Goal: Find specific page/section: Find specific page/section

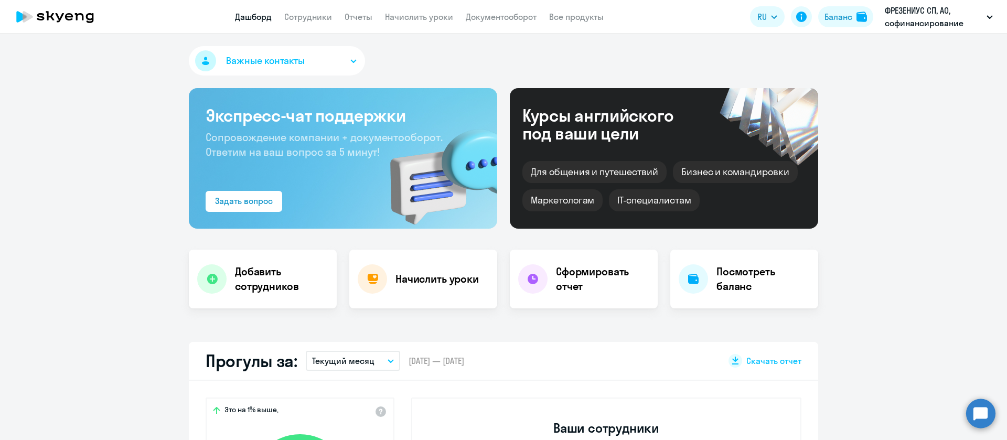
click at [300, 20] on link "Сотрудники" at bounding box center [308, 17] width 48 height 10
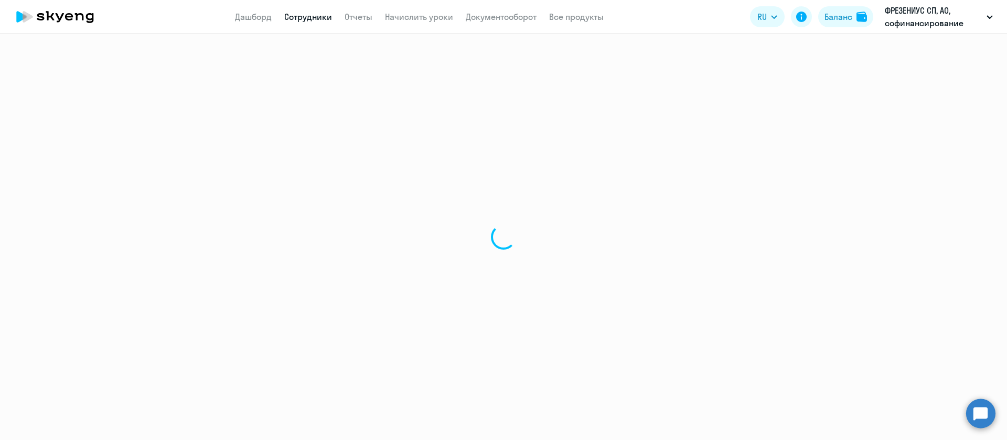
select select "30"
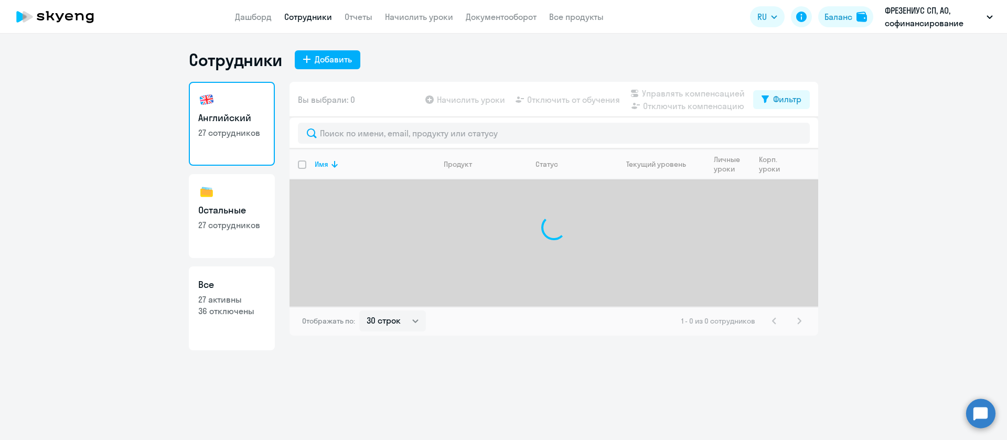
click at [248, 206] on h3 "Остальные" at bounding box center [231, 210] width 67 height 14
select select "30"
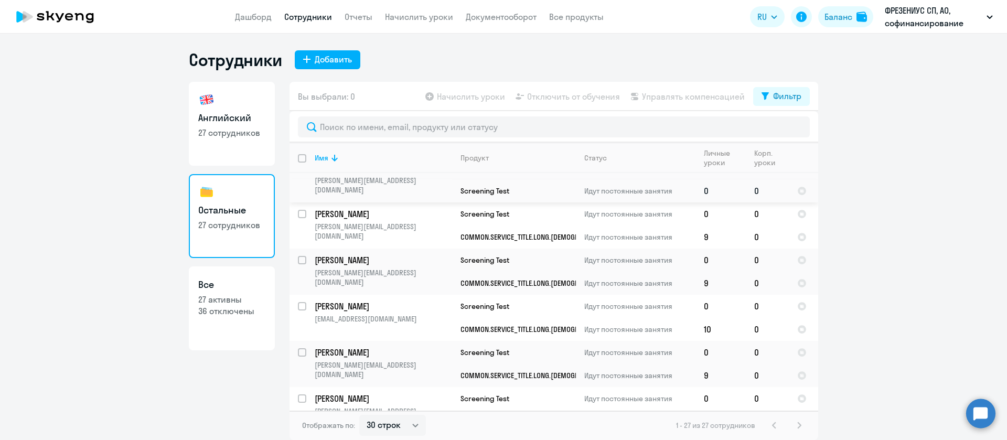
scroll to position [1008, 0]
